Goal: Task Accomplishment & Management: Manage account settings

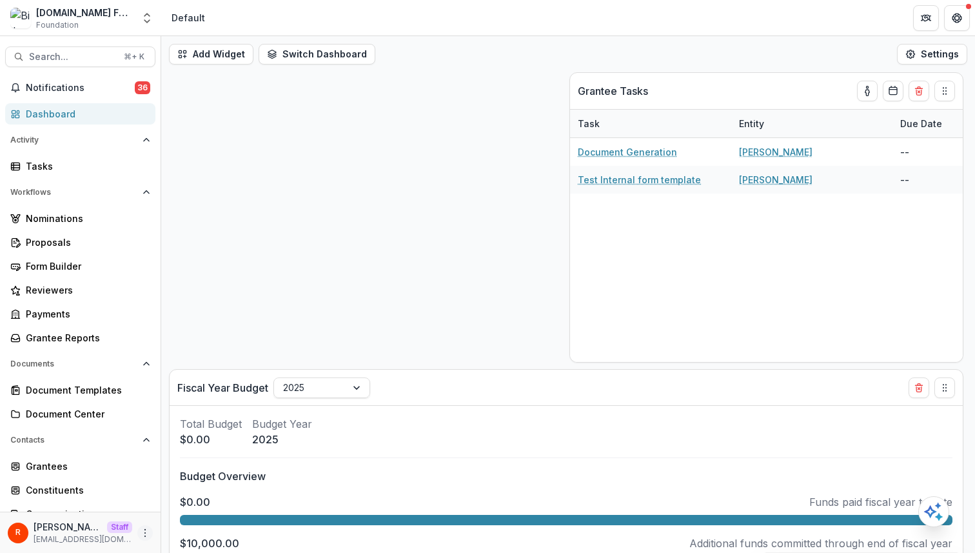
click at [143, 531] on icon "More" at bounding box center [145, 533] width 10 height 10
click at [194, 502] on link "User Settings" at bounding box center [226, 505] width 138 height 21
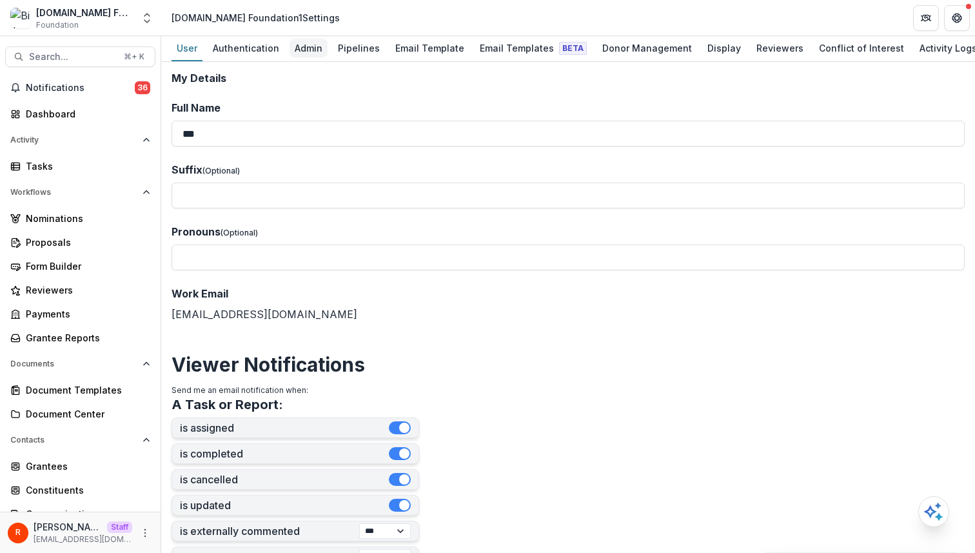
click at [317, 43] on div "Admin" at bounding box center [309, 48] width 38 height 19
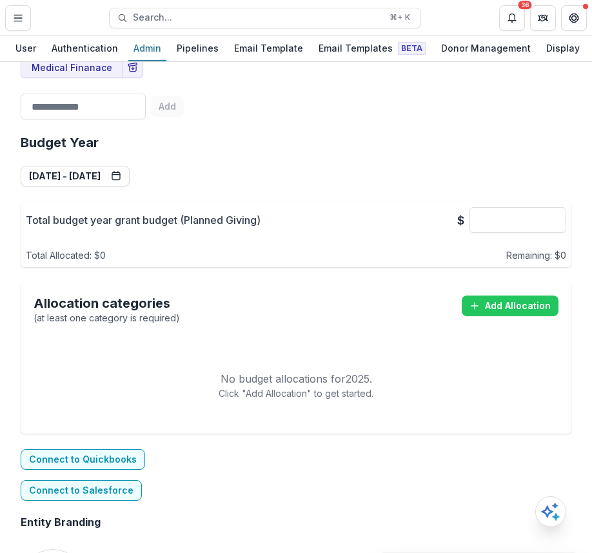
scroll to position [761, 0]
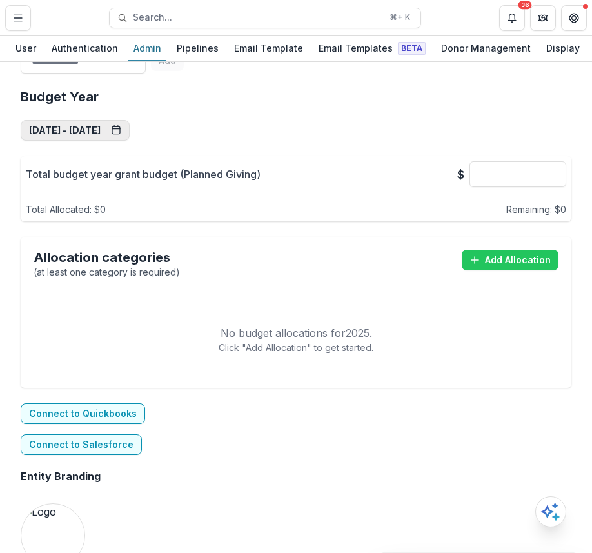
click at [125, 137] on button "Sep 1, 2025 - Aug 31, 2026" at bounding box center [75, 130] width 109 height 21
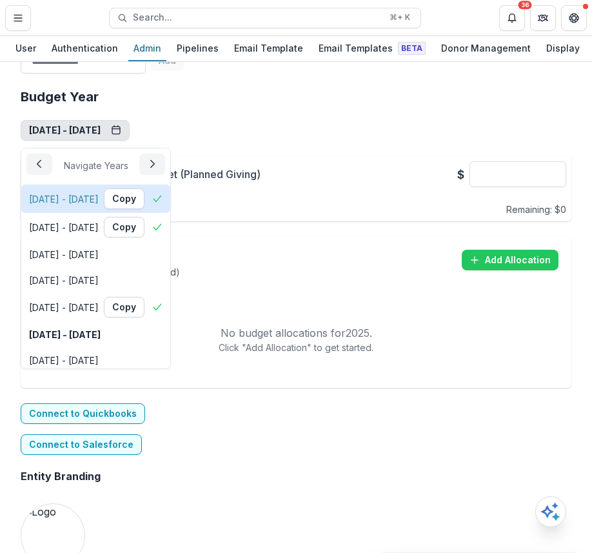
click at [99, 197] on div "Sep 1, 2020 - Aug 31, 2021" at bounding box center [64, 199] width 70 height 14
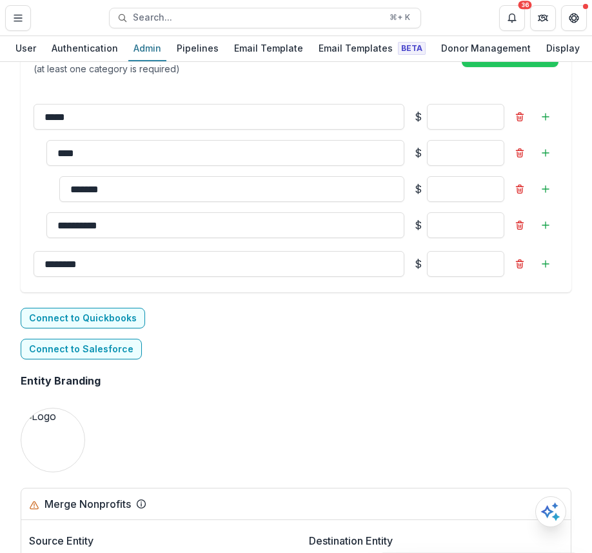
scroll to position [1011, 0]
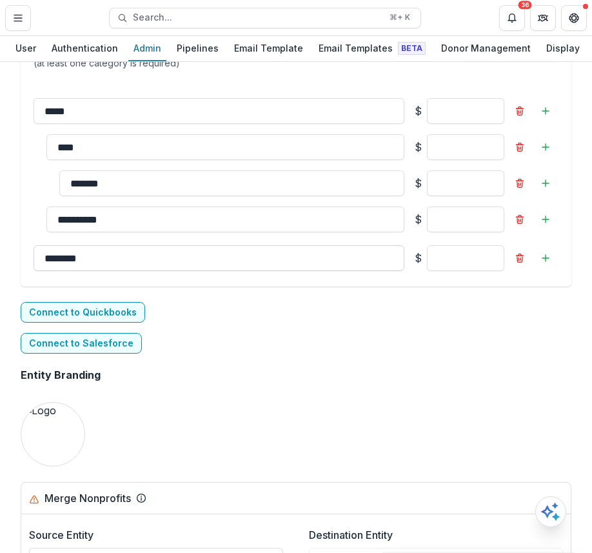
click at [185, 262] on input "********" at bounding box center [219, 258] width 371 height 26
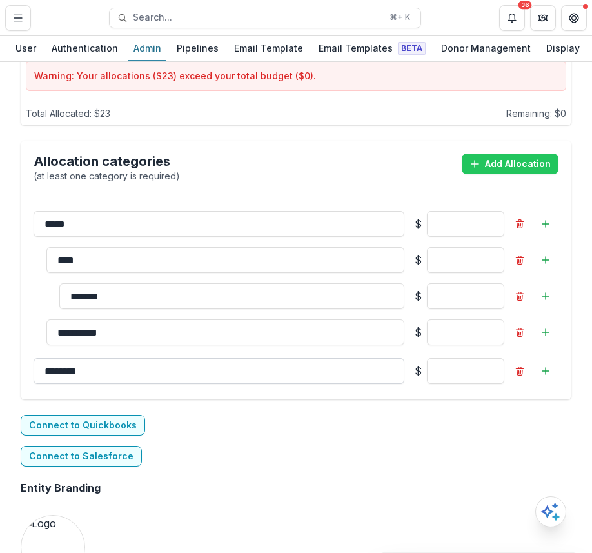
scroll to position [889, 0]
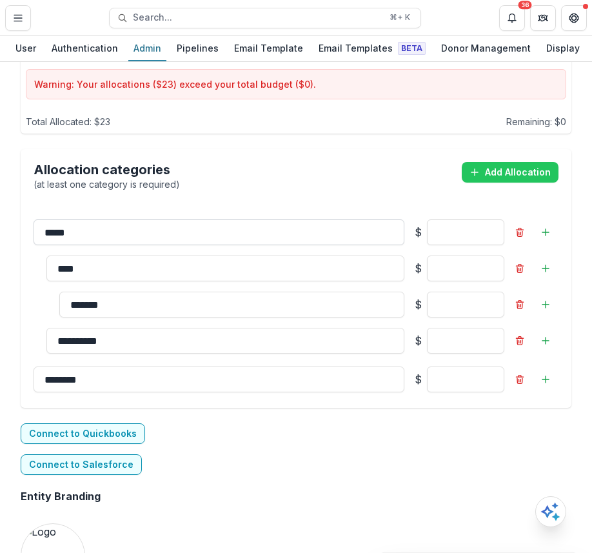
click at [189, 226] on input "*****" at bounding box center [219, 232] width 371 height 26
type input "******"
click at [230, 168] on div "Allocation categories (at least one category is required) Add Allocation" at bounding box center [296, 176] width 525 height 29
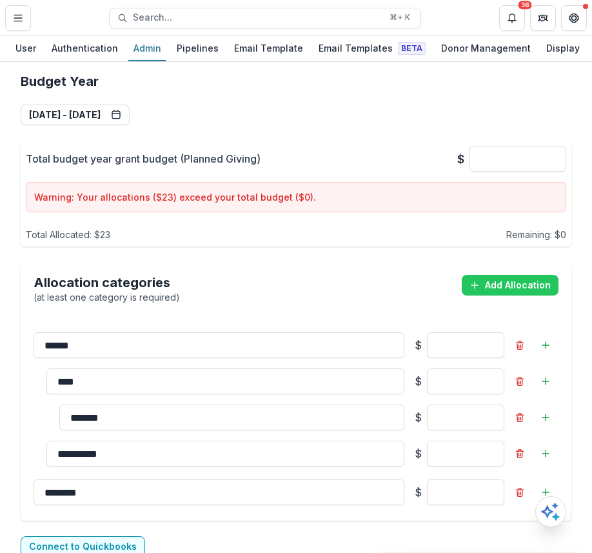
scroll to position [775, 0]
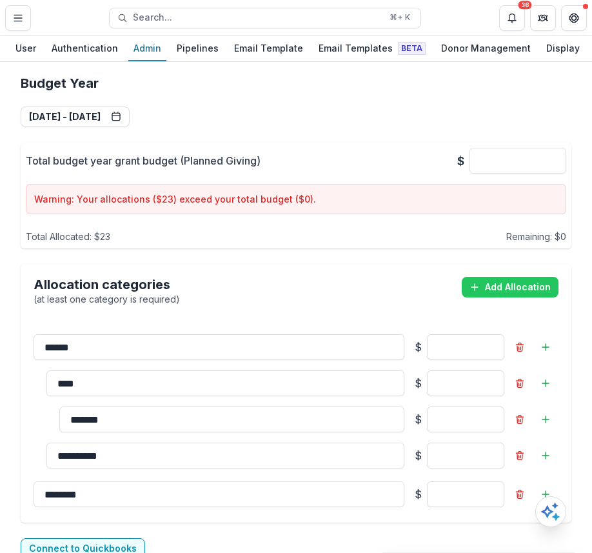
click at [343, 124] on div "**********" at bounding box center [296, 299] width 551 height 468
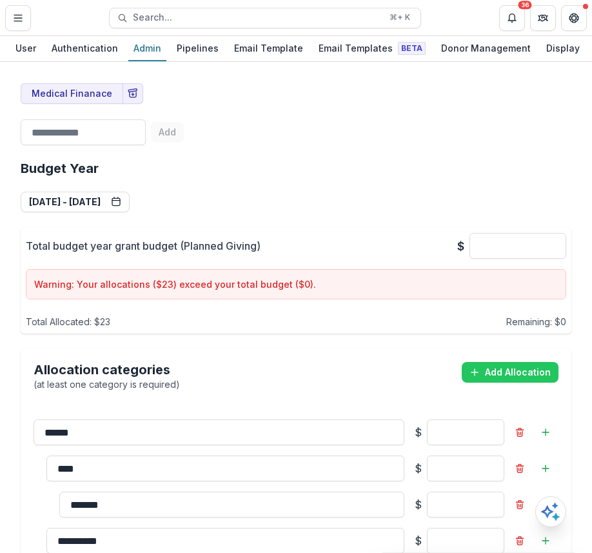
scroll to position [631, 0]
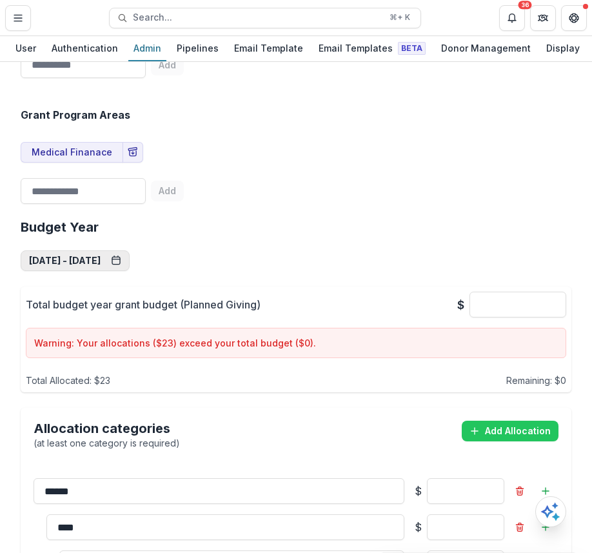
click at [106, 267] on button "Sep 1, 2020 - Aug 31, 2021" at bounding box center [75, 260] width 109 height 21
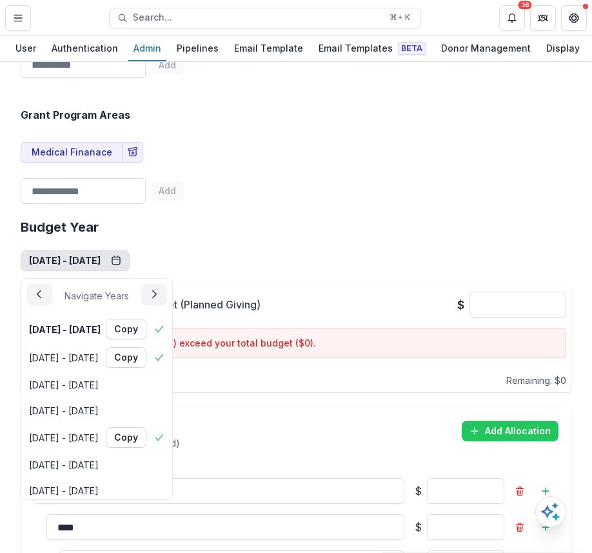
click at [255, 224] on h2 "Budget Year" at bounding box center [296, 226] width 551 height 15
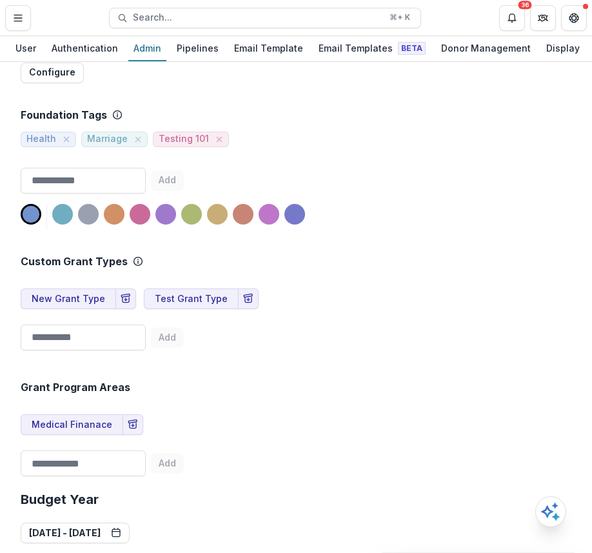
scroll to position [495, 0]
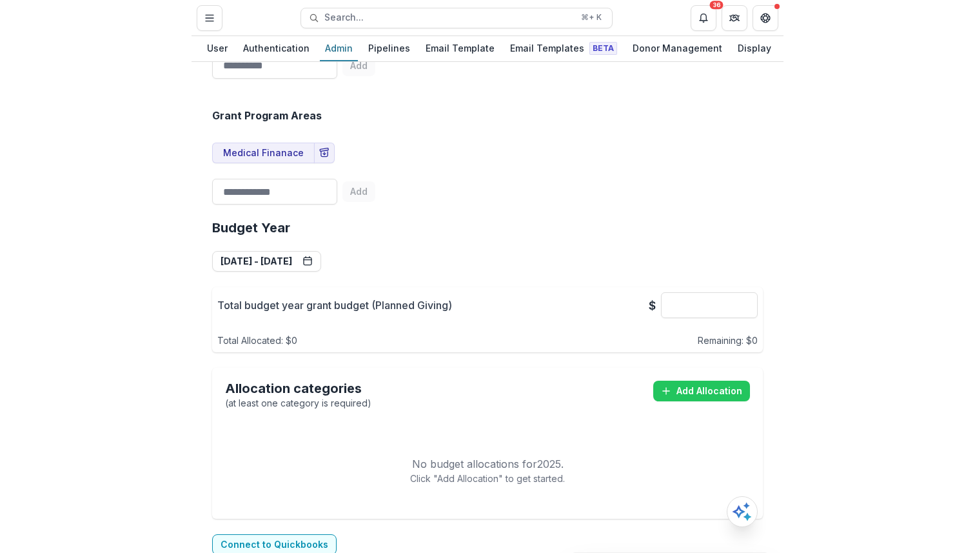
scroll to position [629, 0]
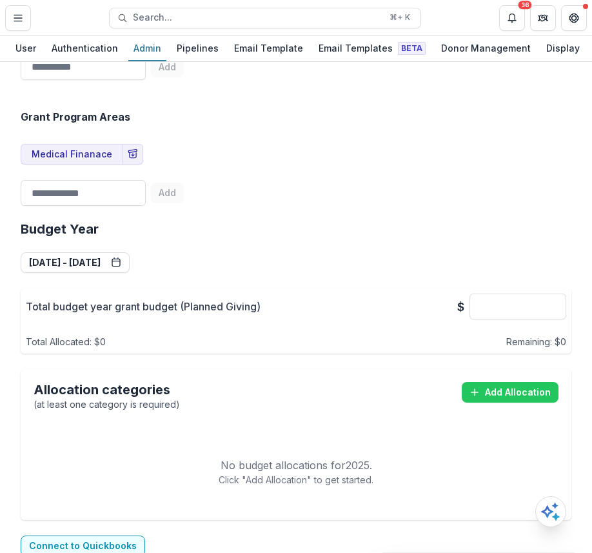
click at [360, 224] on h2 "Budget Year" at bounding box center [296, 228] width 551 height 15
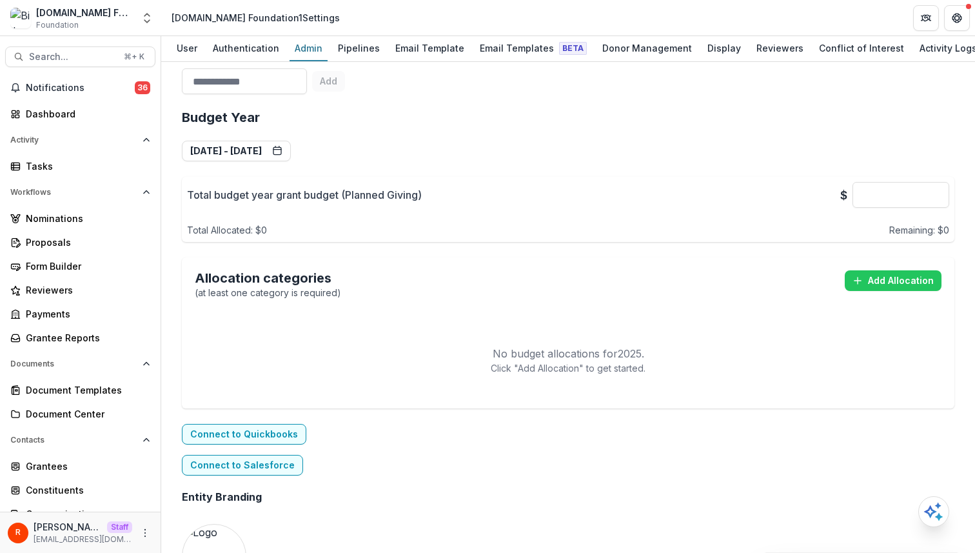
scroll to position [818, 0]
